Goal: Information Seeking & Learning: Learn about a topic

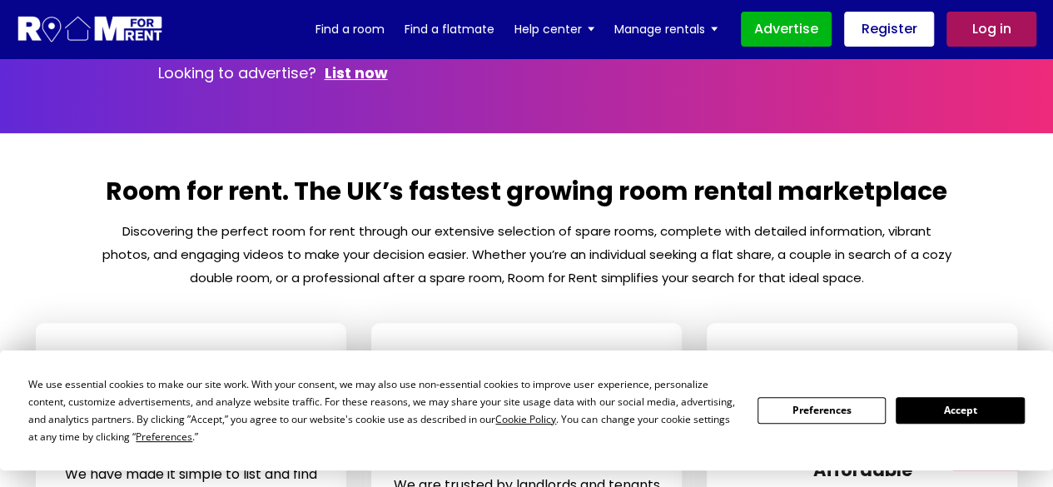
scroll to position [333, 0]
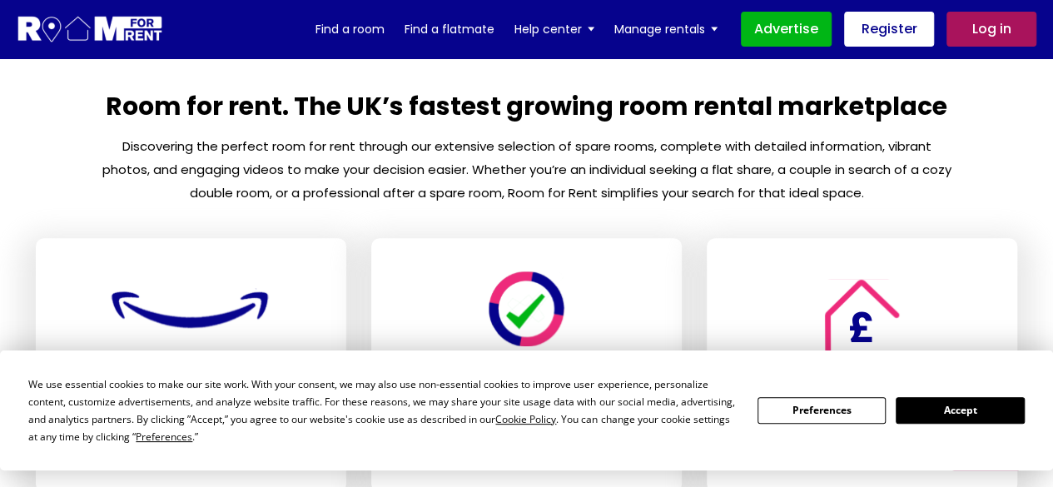
click at [989, 415] on button "Accept" at bounding box center [960, 410] width 128 height 26
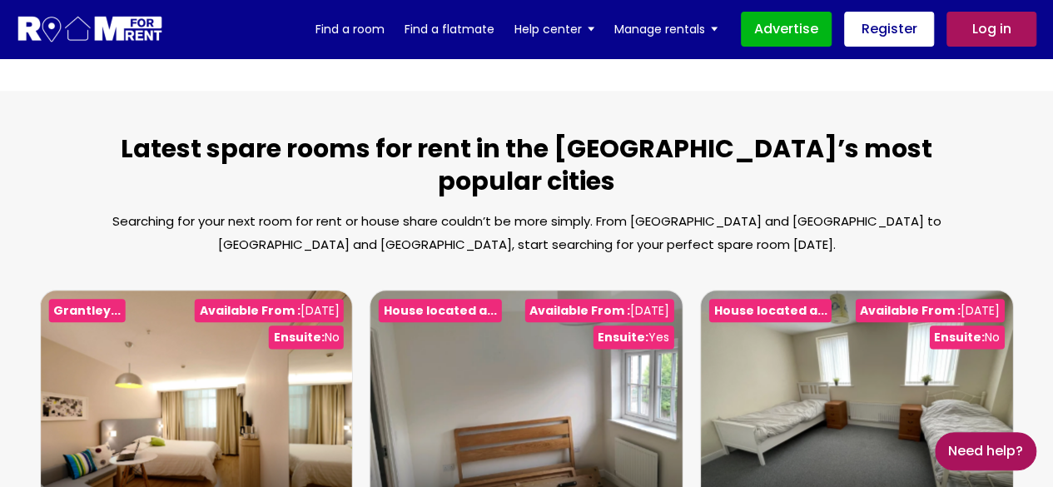
scroll to position [851, 0]
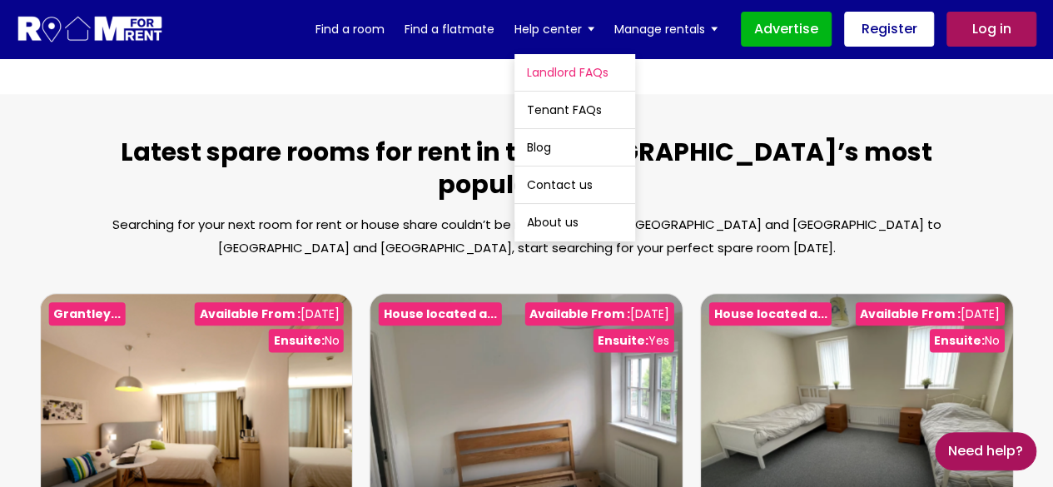
click at [586, 69] on link "Landlord FAQs" at bounding box center [575, 72] width 121 height 37
